Goal: Use online tool/utility: Utilize a website feature to perform a specific function

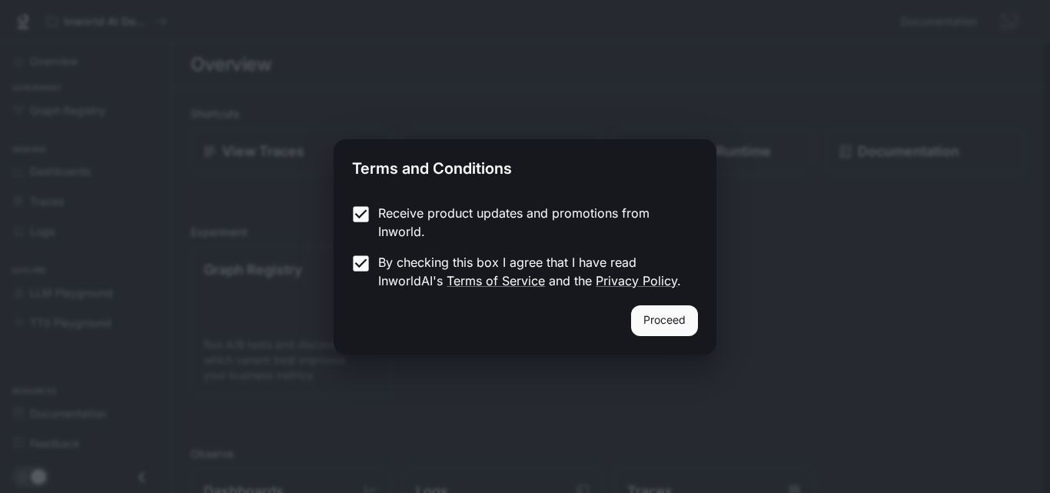
click at [702, 308] on div "Proceed" at bounding box center [525, 329] width 383 height 49
click at [680, 319] on button "Proceed" at bounding box center [664, 320] width 67 height 31
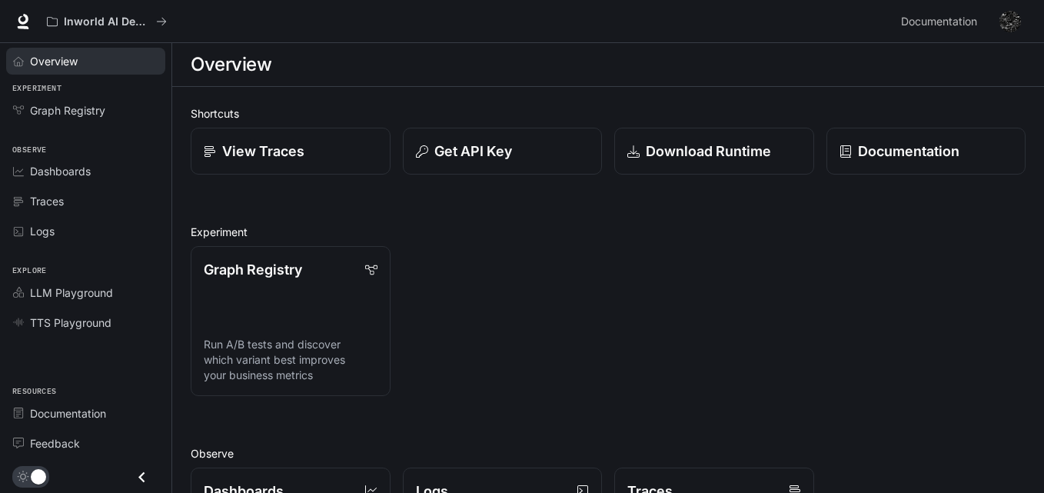
click at [75, 68] on span "Overview" at bounding box center [54, 61] width 48 height 16
click at [75, 68] on span "Overview" at bounding box center [54, 61] width 49 height 16
click at [106, 295] on span "LLM Playground" at bounding box center [71, 293] width 83 height 16
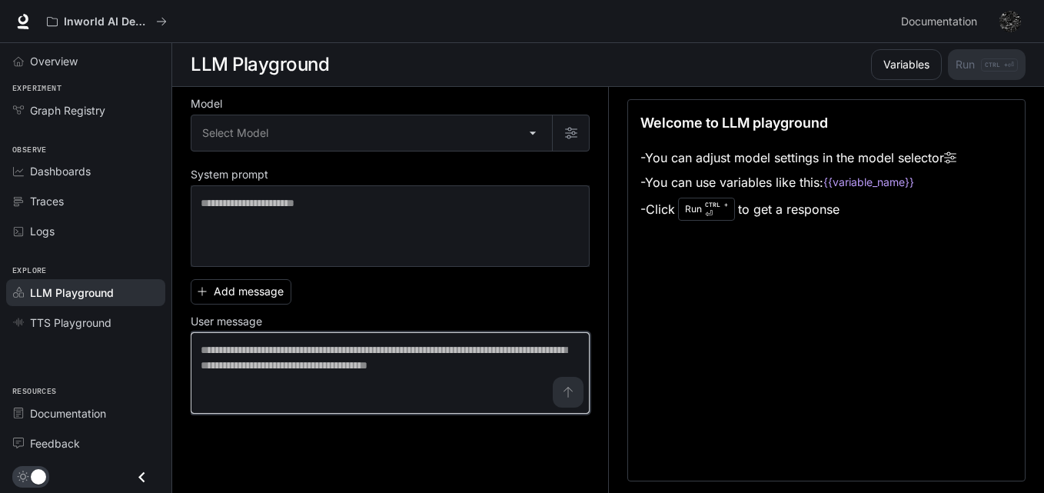
click at [221, 362] on textarea at bounding box center [390, 373] width 379 height 62
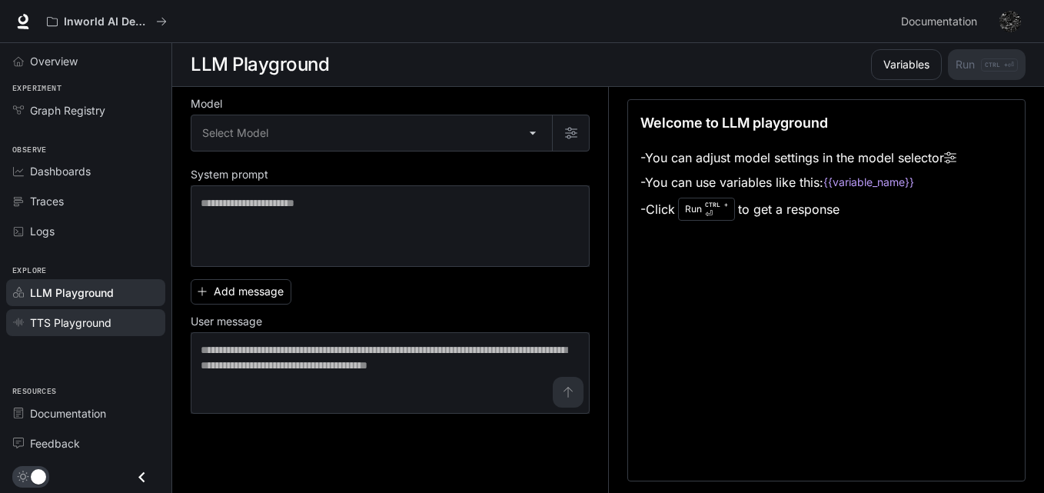
click at [58, 329] on span "TTS Playground" at bounding box center [71, 322] width 82 height 16
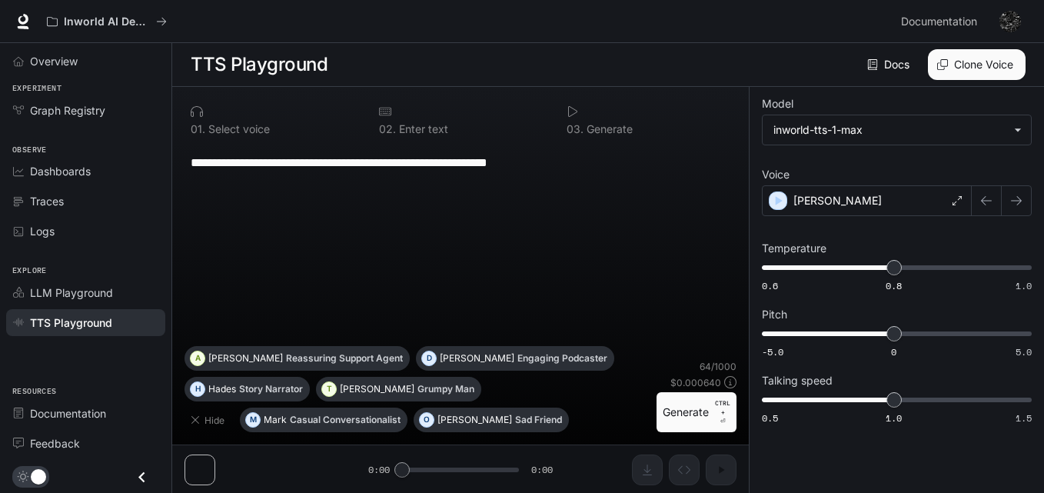
click at [411, 35] on div "Inworld AI Demos Documentation Documentation" at bounding box center [522, 21] width 1044 height 43
click at [1008, 19] on img "button" at bounding box center [1011, 22] width 22 height 22
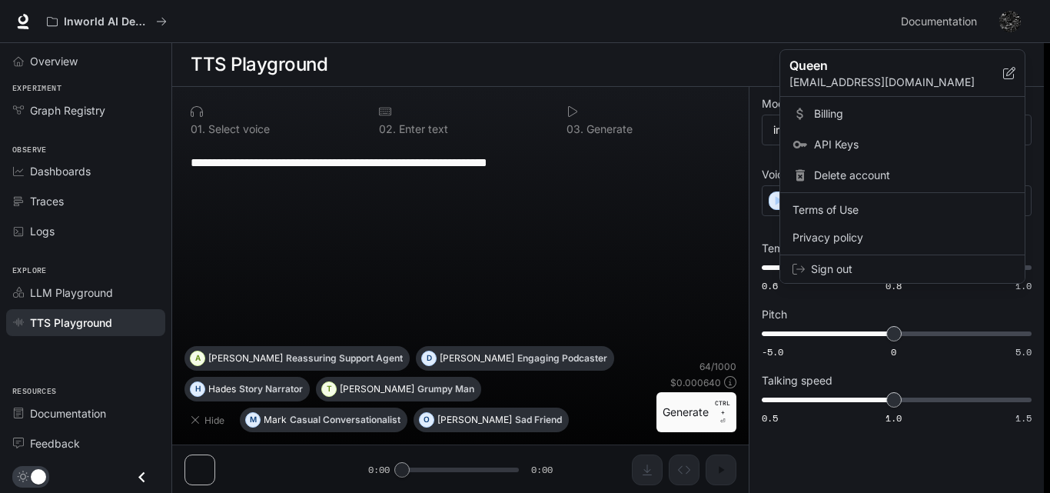
click at [835, 268] on span "Sign out" at bounding box center [911, 268] width 201 height 15
